Goal: Transaction & Acquisition: Purchase product/service

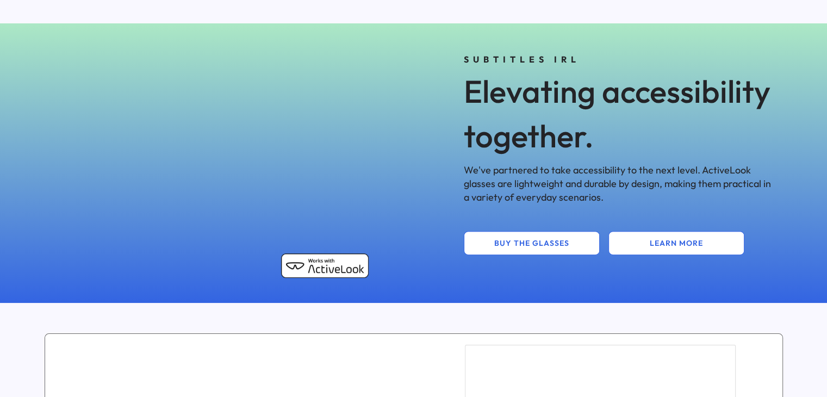
scroll to position [460, 0]
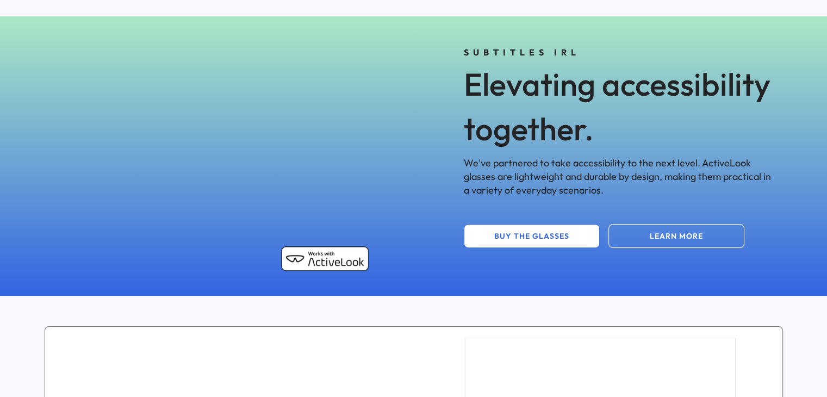
click at [682, 246] on button "LEARN MORE" at bounding box center [676, 236] width 136 height 24
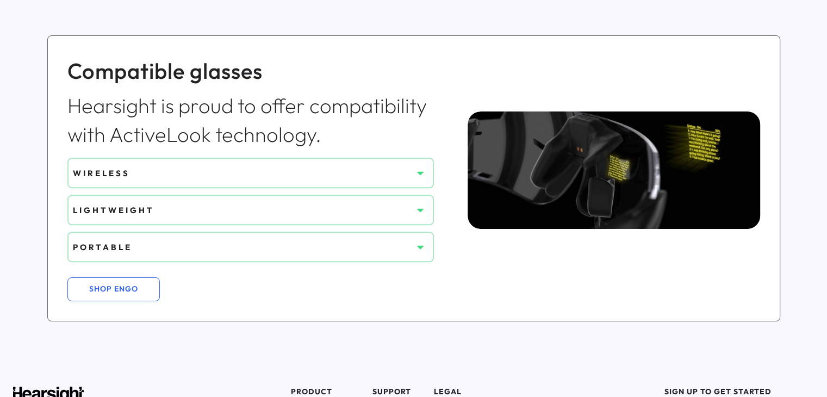
scroll to position [791, 0]
click at [382, 174] on div "WIRELESS" at bounding box center [242, 172] width 339 height 11
click at [420, 246] on icon at bounding box center [420, 246] width 11 height 11
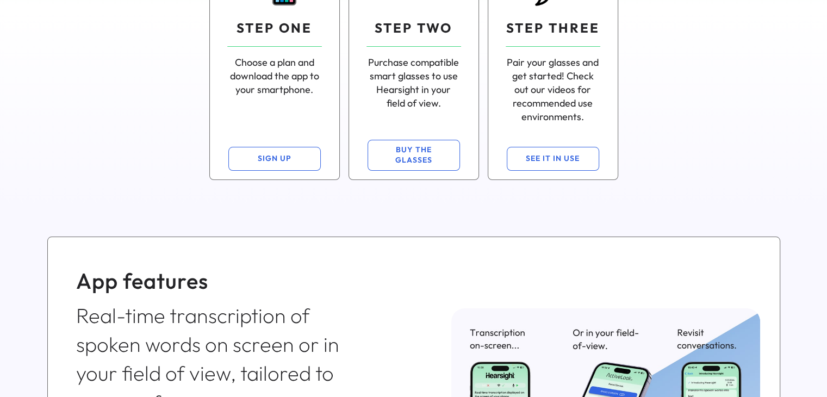
scroll to position [197, 0]
click at [413, 166] on button "BUY THE GLASSES" at bounding box center [413, 155] width 92 height 31
